Goal: Check status

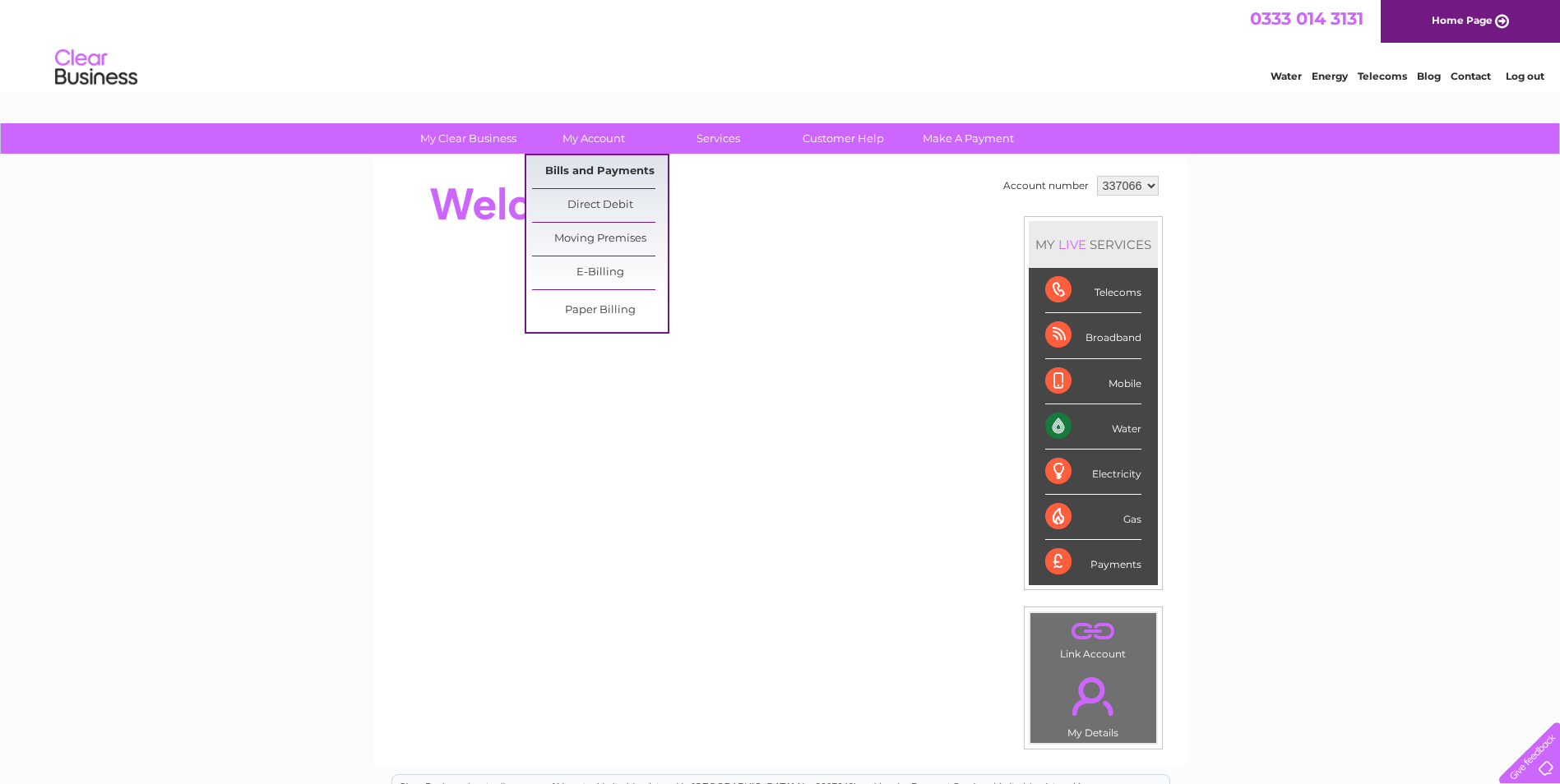
click at [588, 167] on link "Bills and Payments" at bounding box center [600, 172] width 136 height 33
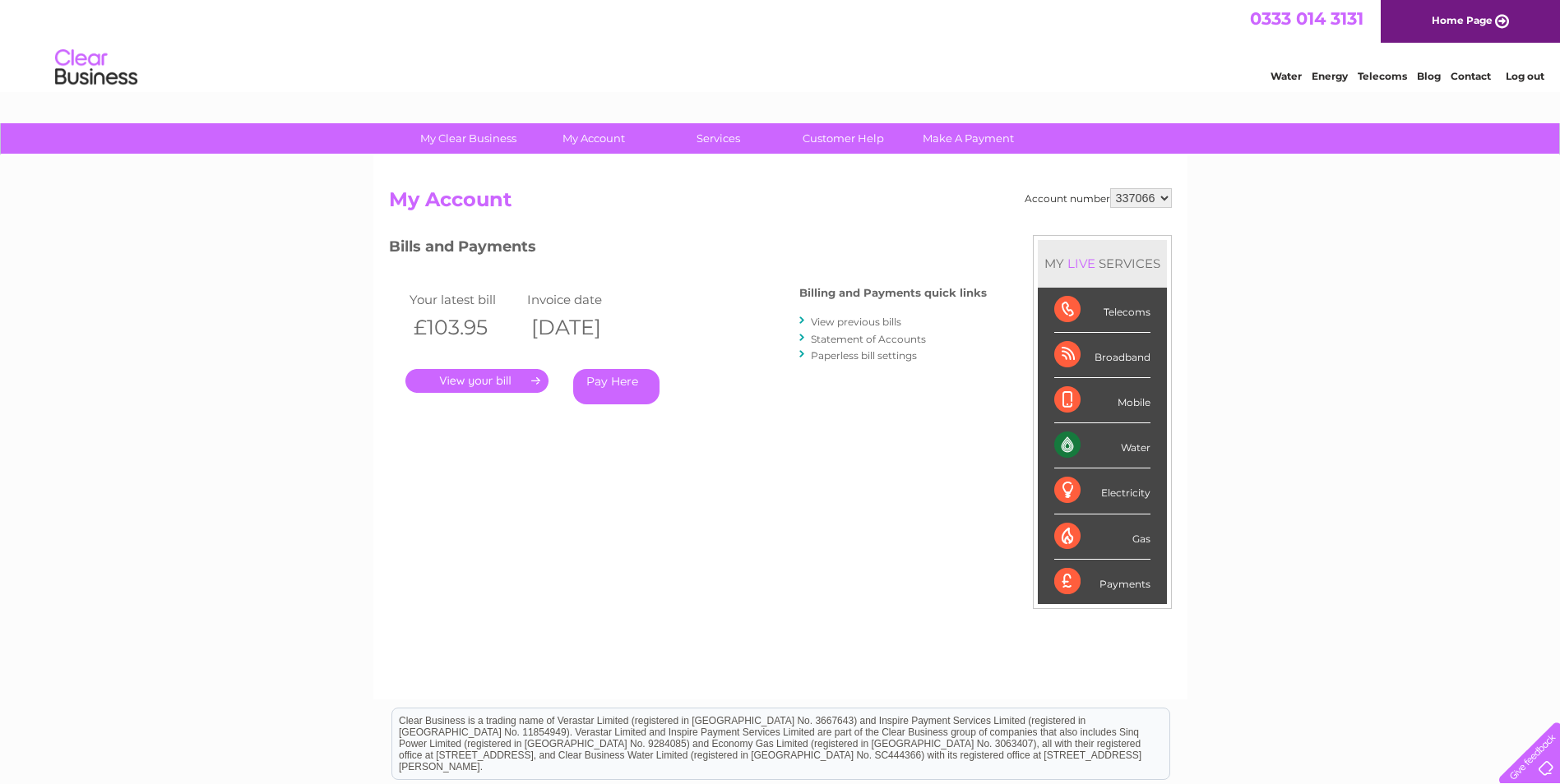
click at [500, 381] on link "." at bounding box center [476, 381] width 143 height 23
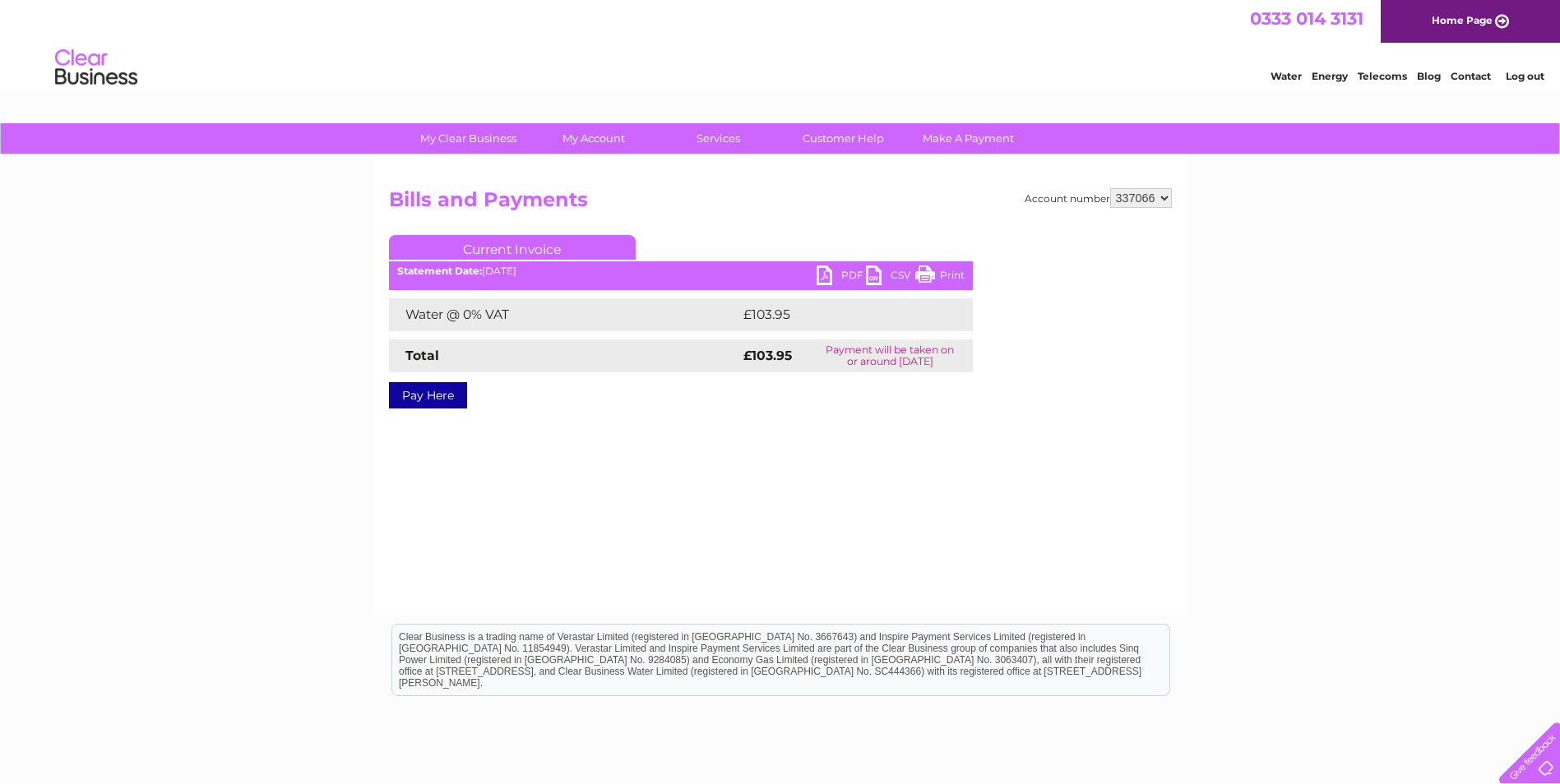
click at [826, 277] on link "PDF" at bounding box center [841, 277] width 49 height 23
